Goal: Transaction & Acquisition: Purchase product/service

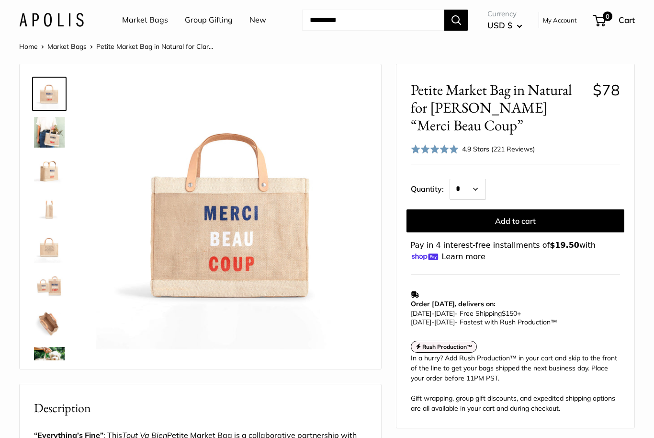
click at [74, 44] on link "Market Bags" at bounding box center [66, 46] width 39 height 9
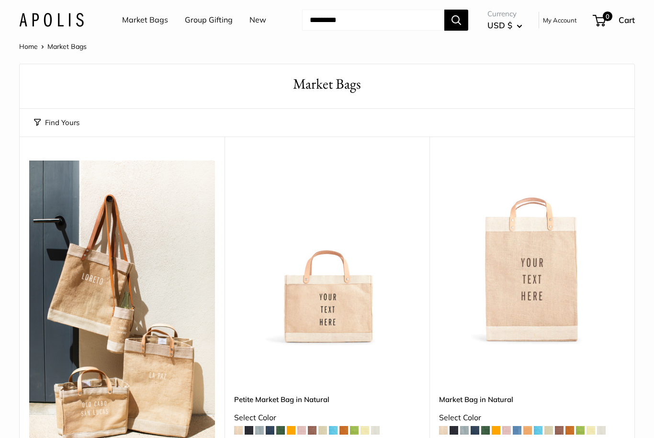
click at [529, 250] on img at bounding box center [532, 253] width 186 height 186
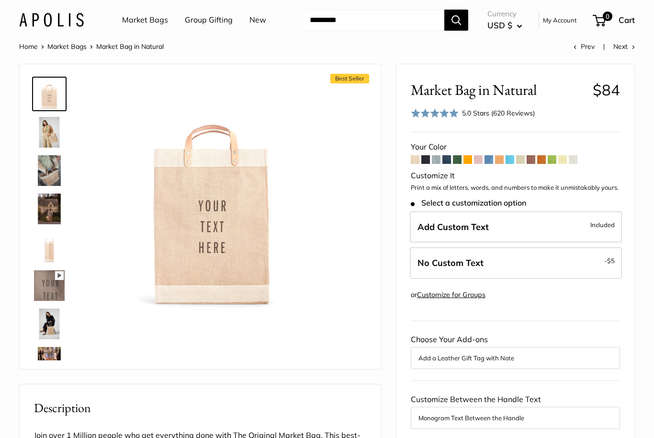
click at [51, 127] on img at bounding box center [49, 132] width 31 height 31
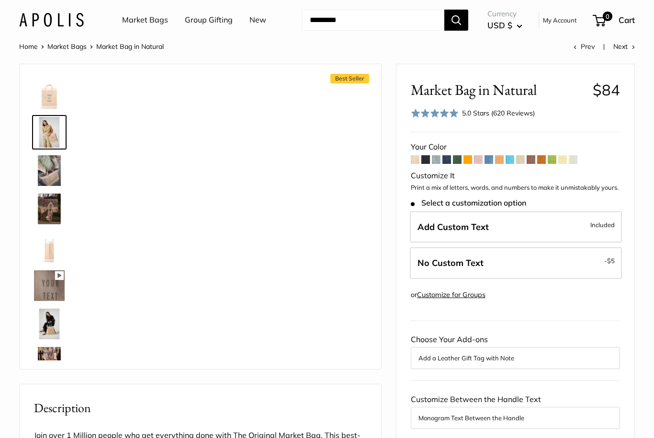
click at [49, 170] on img at bounding box center [49, 170] width 31 height 31
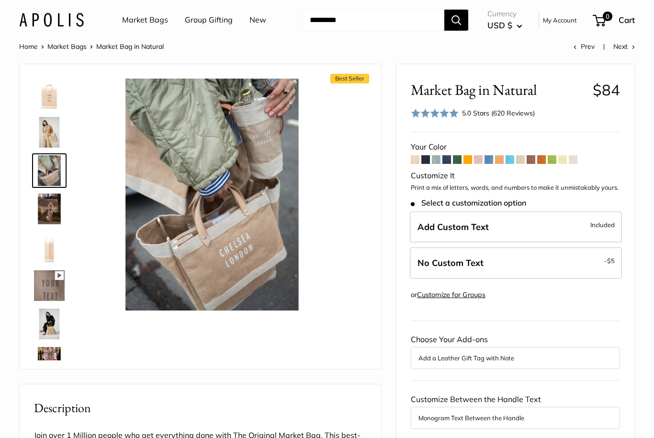
click at [51, 207] on img at bounding box center [49, 208] width 31 height 31
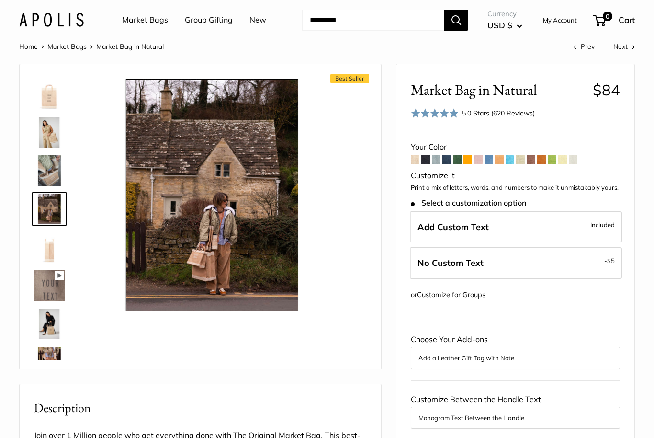
click at [49, 252] on img at bounding box center [49, 247] width 31 height 31
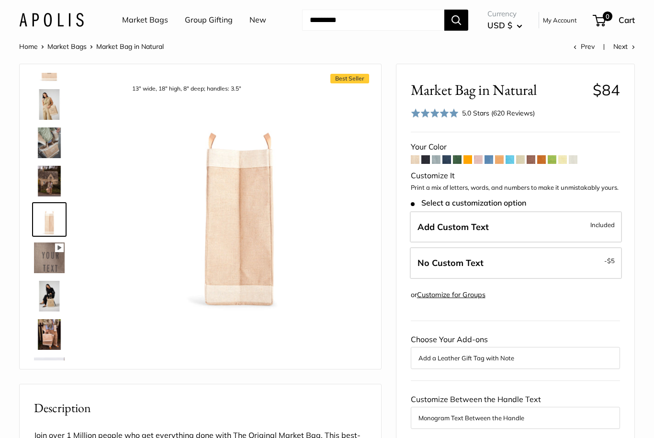
scroll to position [30, 0]
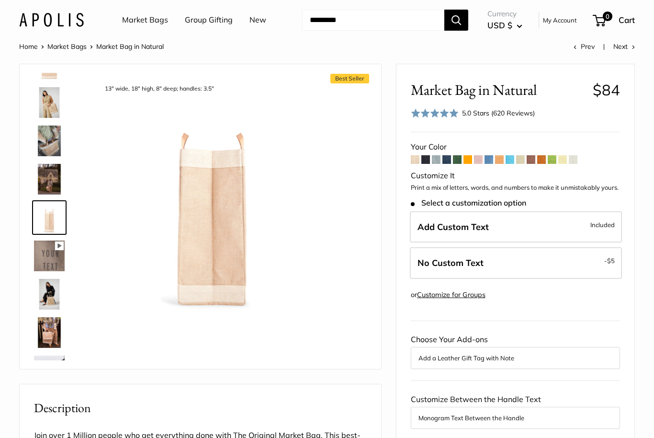
click at [49, 291] on img at bounding box center [49, 294] width 31 height 31
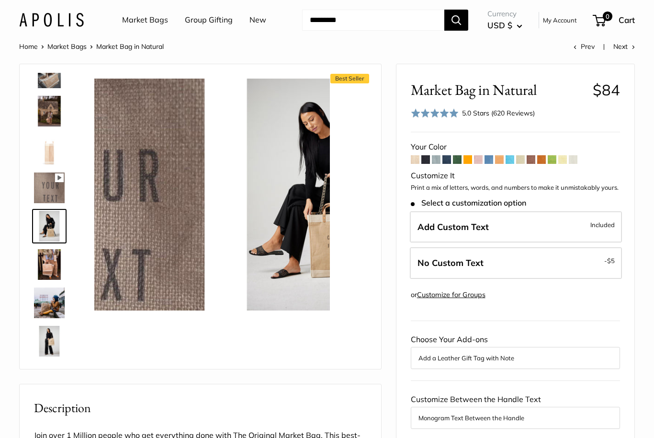
scroll to position [106, 0]
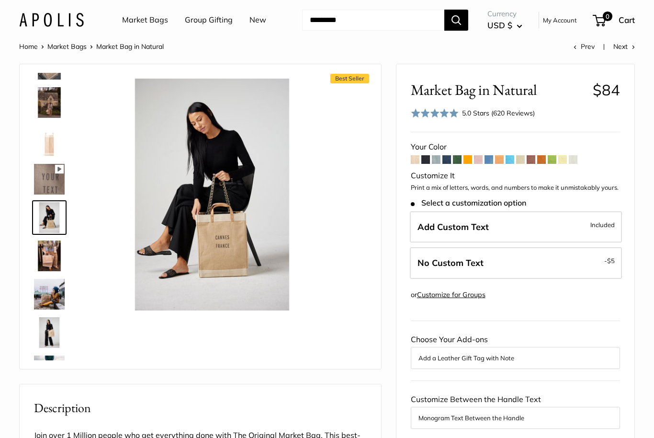
click at [50, 298] on img at bounding box center [49, 294] width 31 height 31
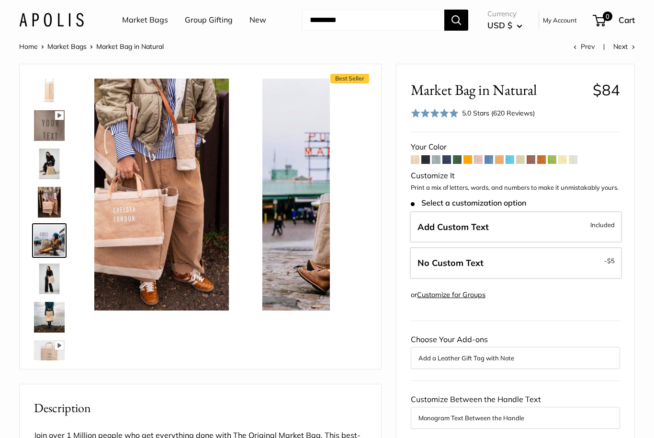
scroll to position [183, 0]
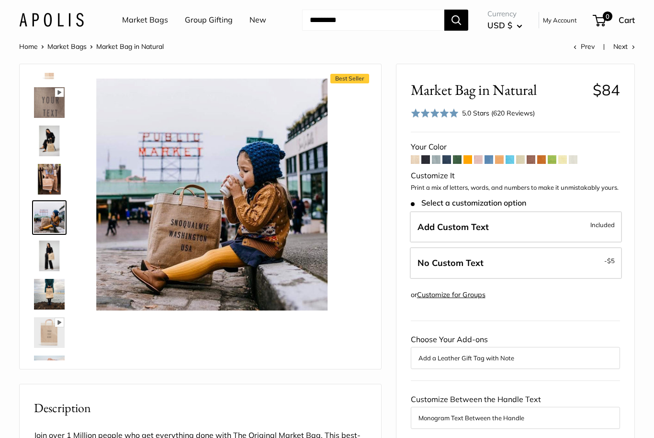
click at [51, 260] on img at bounding box center [49, 255] width 31 height 31
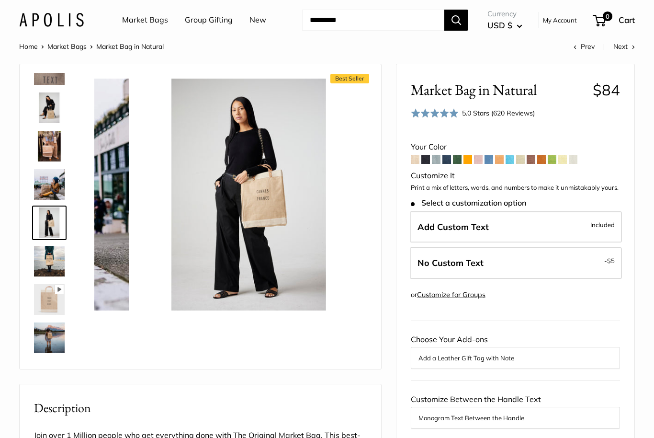
scroll to position [221, 0]
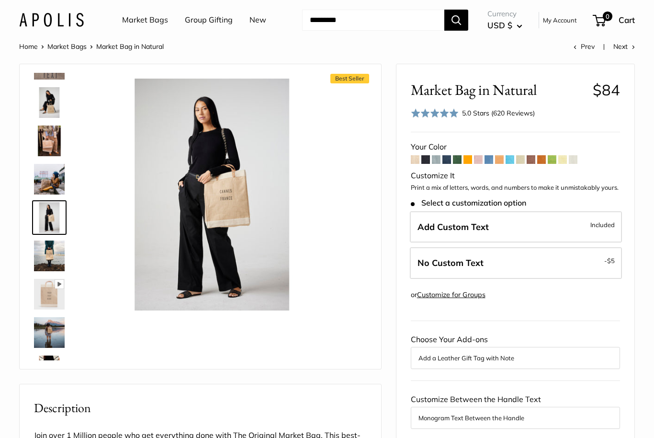
click at [53, 279] on img at bounding box center [49, 294] width 31 height 31
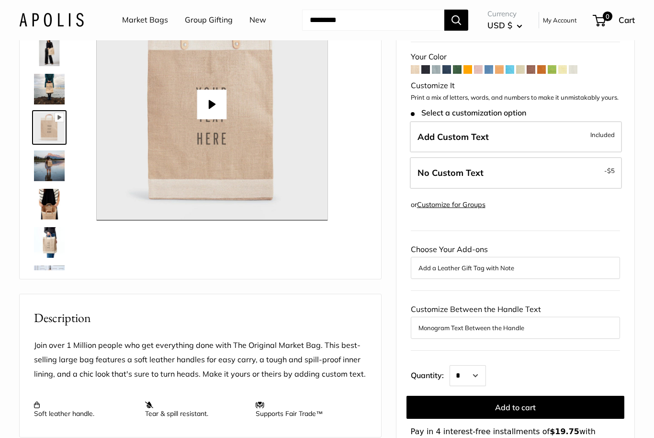
scroll to position [76, 0]
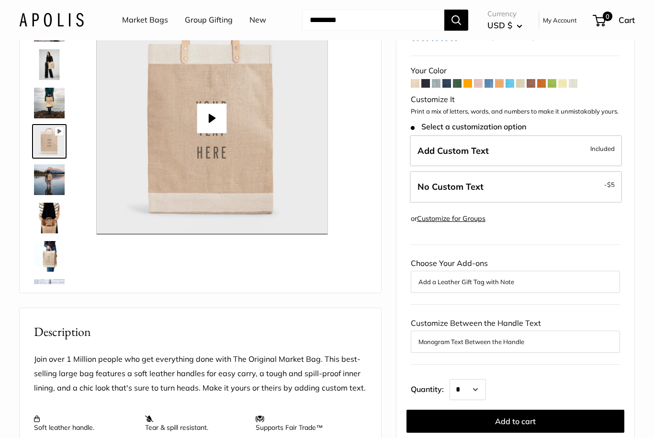
click at [209, 111] on button "Play" at bounding box center [212, 118] width 30 height 30
type input "*"
click at [45, 222] on img at bounding box center [49, 218] width 31 height 31
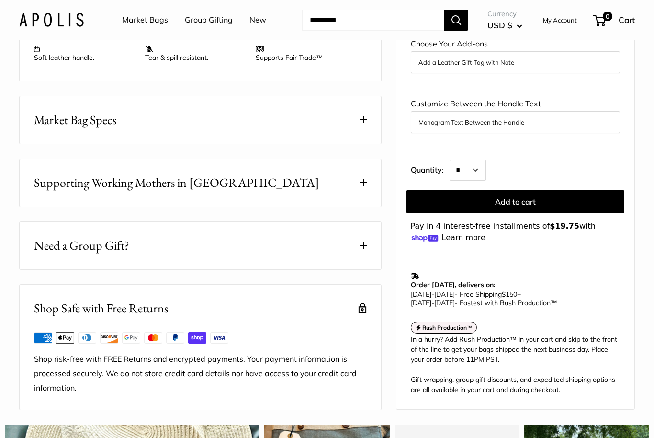
scroll to position [446, 0]
click at [367, 116] on button "Market Bag Specs" at bounding box center [201, 119] width 362 height 47
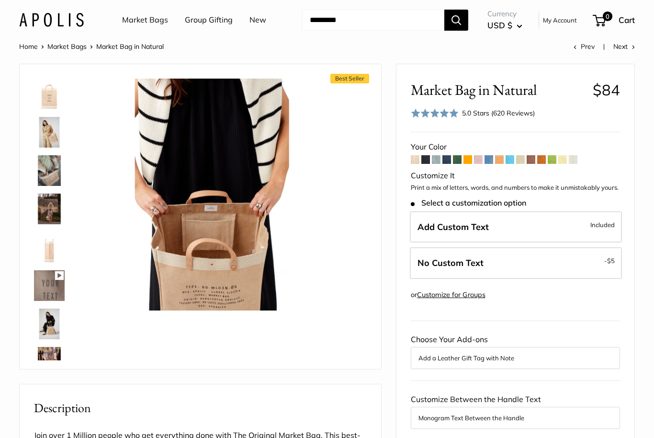
scroll to position [0, 0]
click at [48, 104] on img at bounding box center [49, 94] width 31 height 31
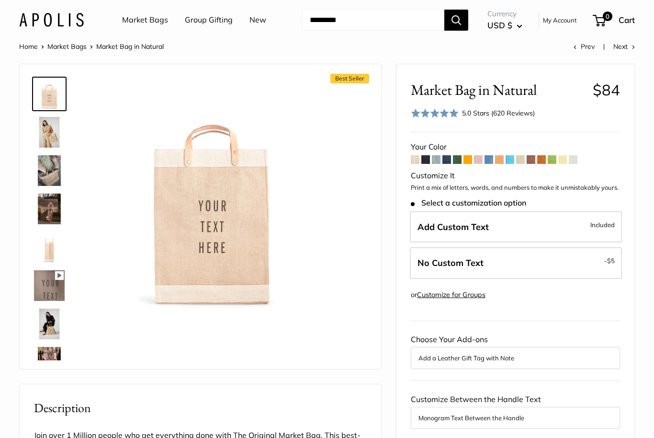
click at [462, 158] on span at bounding box center [457, 159] width 9 height 9
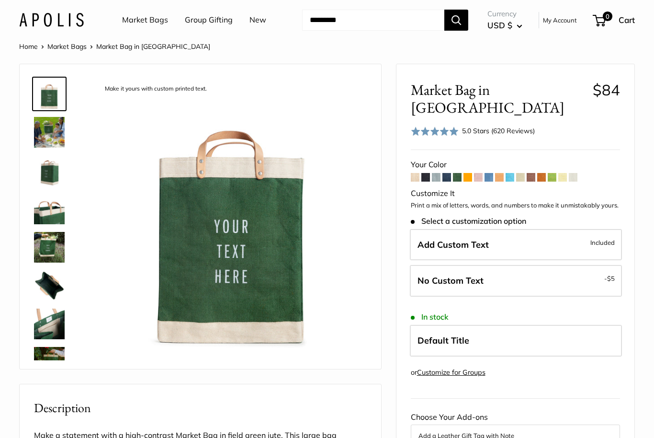
click at [541, 173] on span at bounding box center [541, 177] width 9 height 9
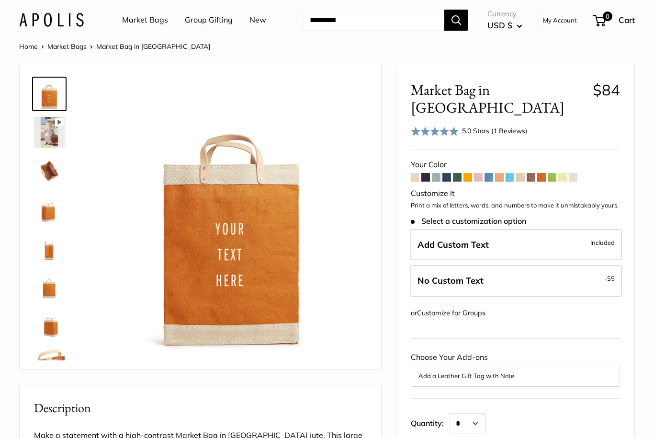
click at [530, 173] on span at bounding box center [531, 177] width 9 height 9
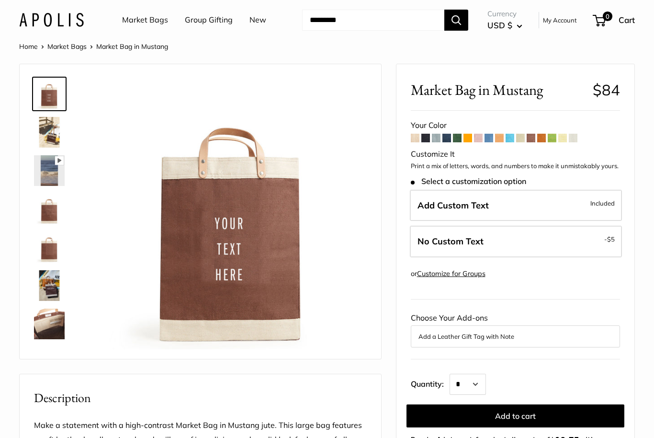
click at [542, 139] on span at bounding box center [541, 138] width 9 height 9
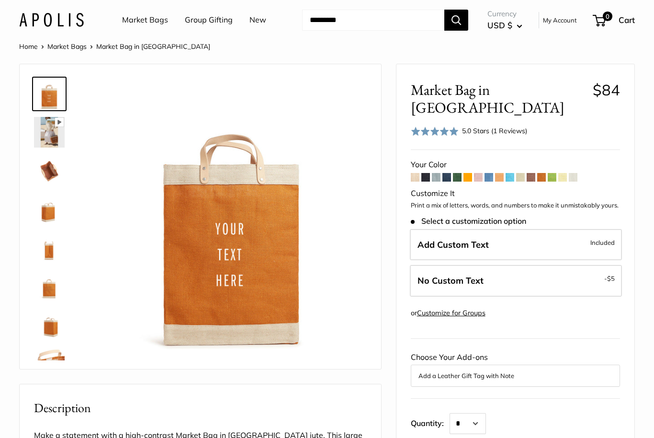
click at [456, 173] on span at bounding box center [457, 177] width 9 height 9
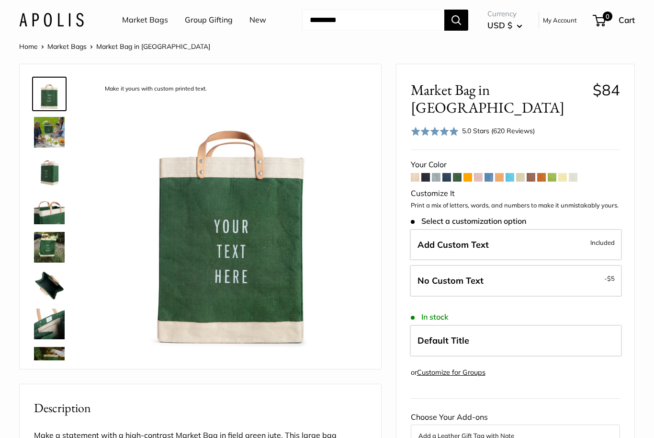
click at [426, 173] on span at bounding box center [425, 177] width 9 height 9
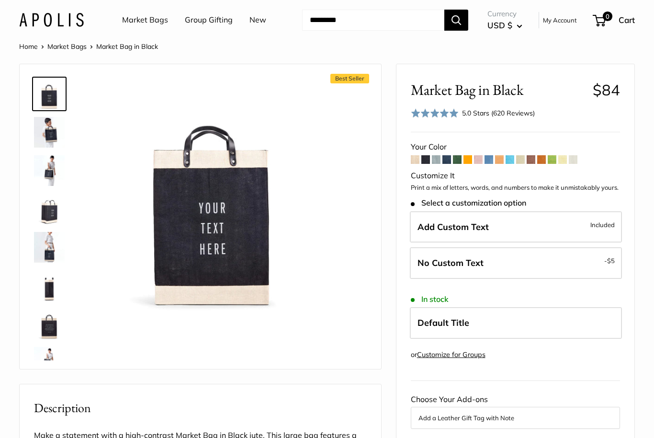
click at [440, 160] on span at bounding box center [436, 159] width 9 height 9
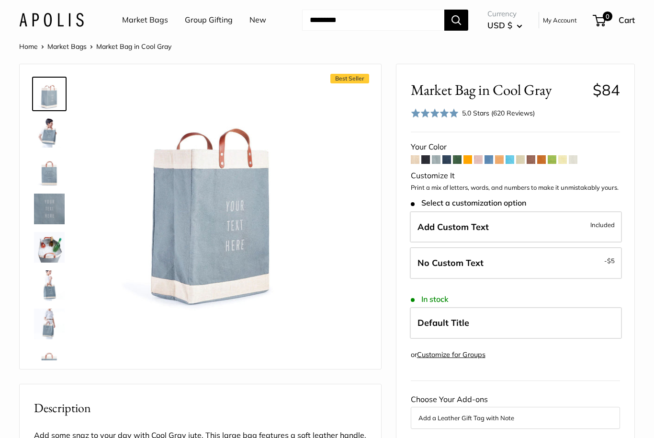
click at [477, 162] on span at bounding box center [478, 159] width 9 height 9
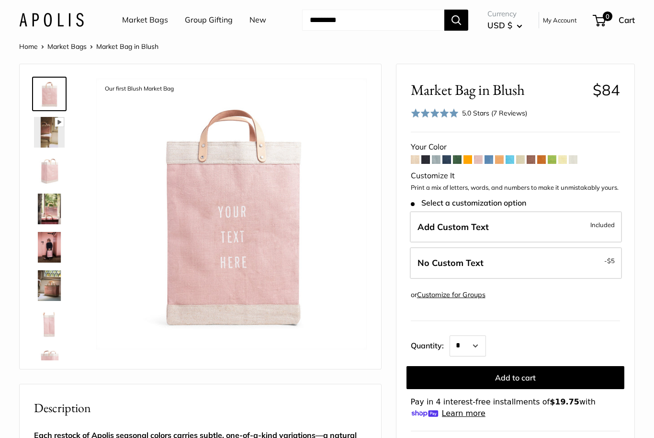
click at [490, 159] on span at bounding box center [489, 159] width 9 height 9
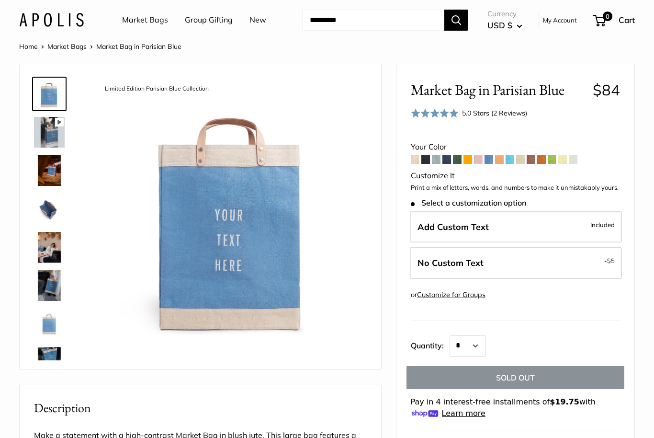
click at [502, 160] on span at bounding box center [499, 159] width 9 height 9
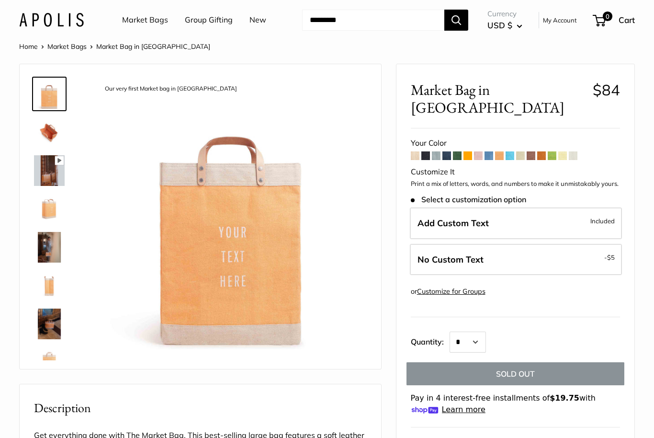
click at [508, 151] on span at bounding box center [510, 155] width 9 height 9
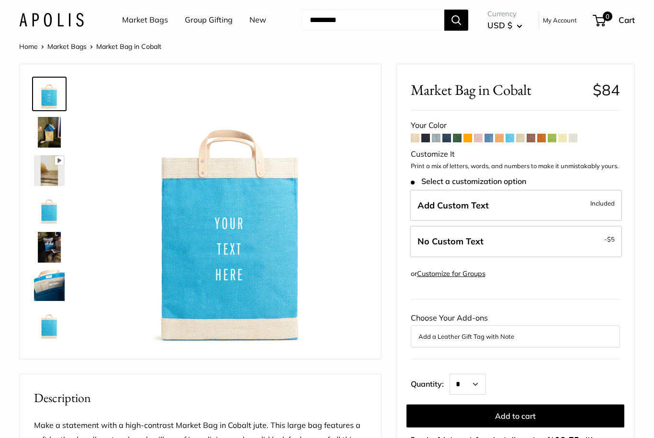
click at [518, 140] on span at bounding box center [520, 138] width 9 height 9
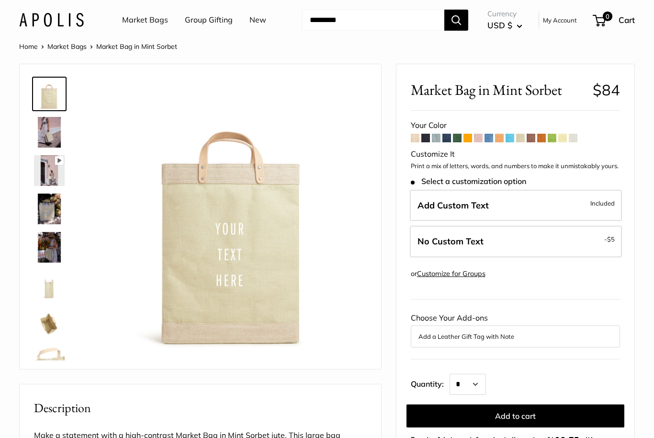
click at [530, 139] on span at bounding box center [531, 138] width 9 height 9
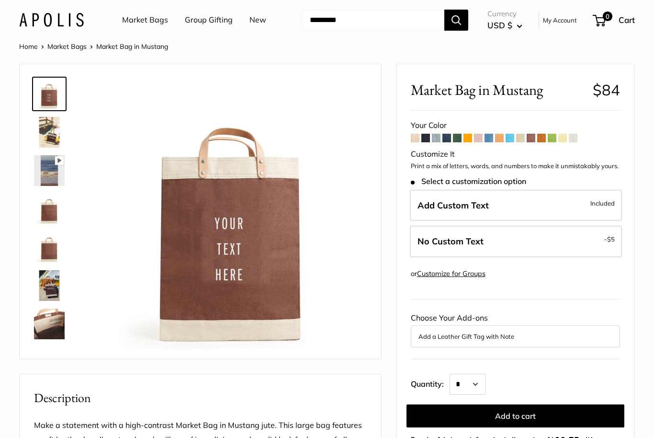
click at [562, 141] on span at bounding box center [562, 138] width 9 height 9
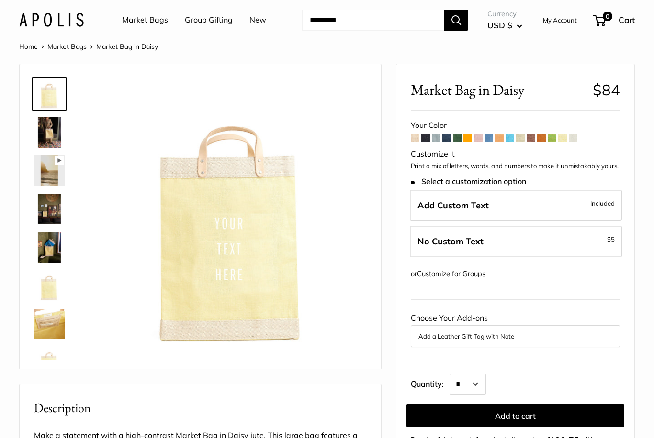
click at [407, 136] on div "Market Bag in Daisy $84 Customizable Text Short Handle Save $-79 $79 / & USA Fr…" at bounding box center [515, 343] width 238 height 559
click at [414, 145] on form "Your Color" at bounding box center [515, 287] width 209 height 339
click at [417, 136] on span at bounding box center [415, 138] width 9 height 9
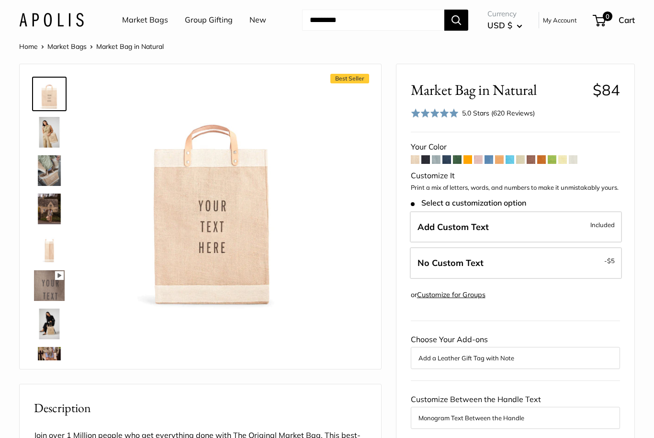
click at [492, 160] on span at bounding box center [489, 159] width 9 height 9
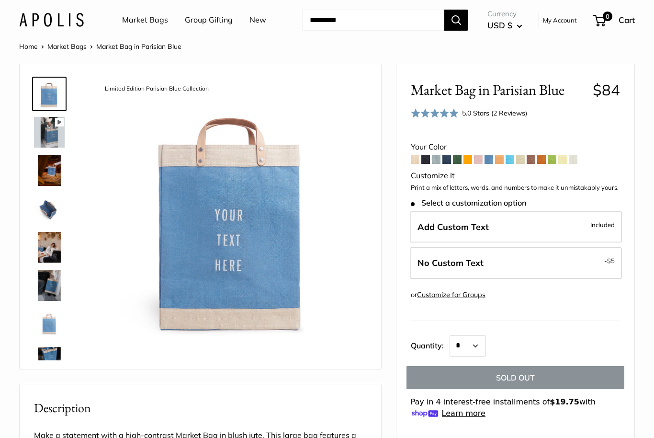
click at [457, 157] on span at bounding box center [457, 159] width 9 height 9
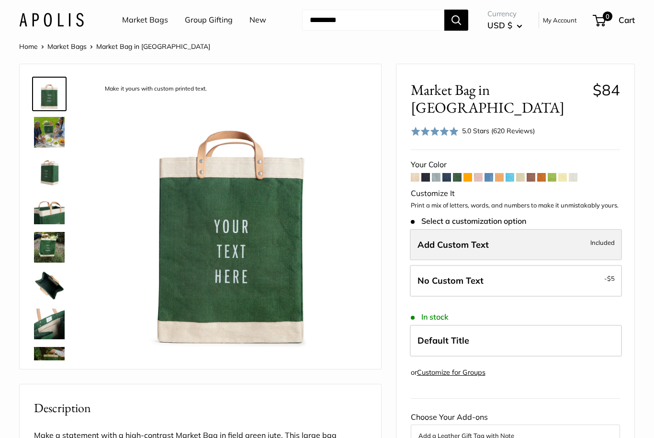
click at [514, 229] on label "Add Custom Text Included" at bounding box center [516, 245] width 212 height 32
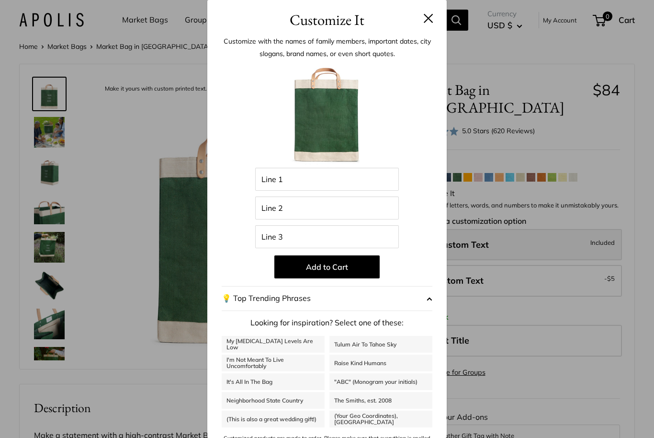
scroll to position [1, 0]
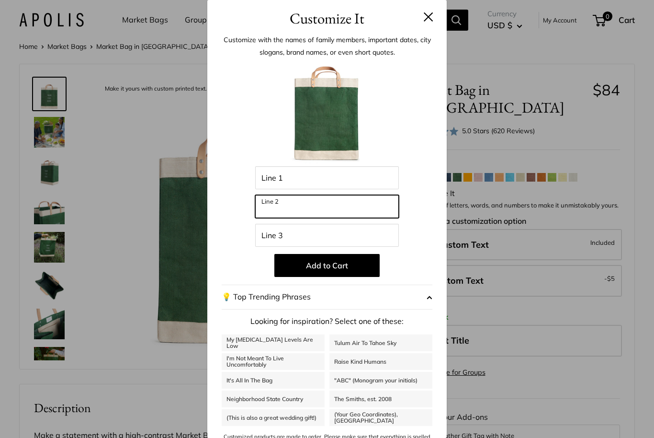
click at [301, 204] on input "Line 2" at bounding box center [327, 206] width 144 height 23
type input "****"
click at [432, 16] on button at bounding box center [429, 17] width 10 height 10
